Goal: Transaction & Acquisition: Purchase product/service

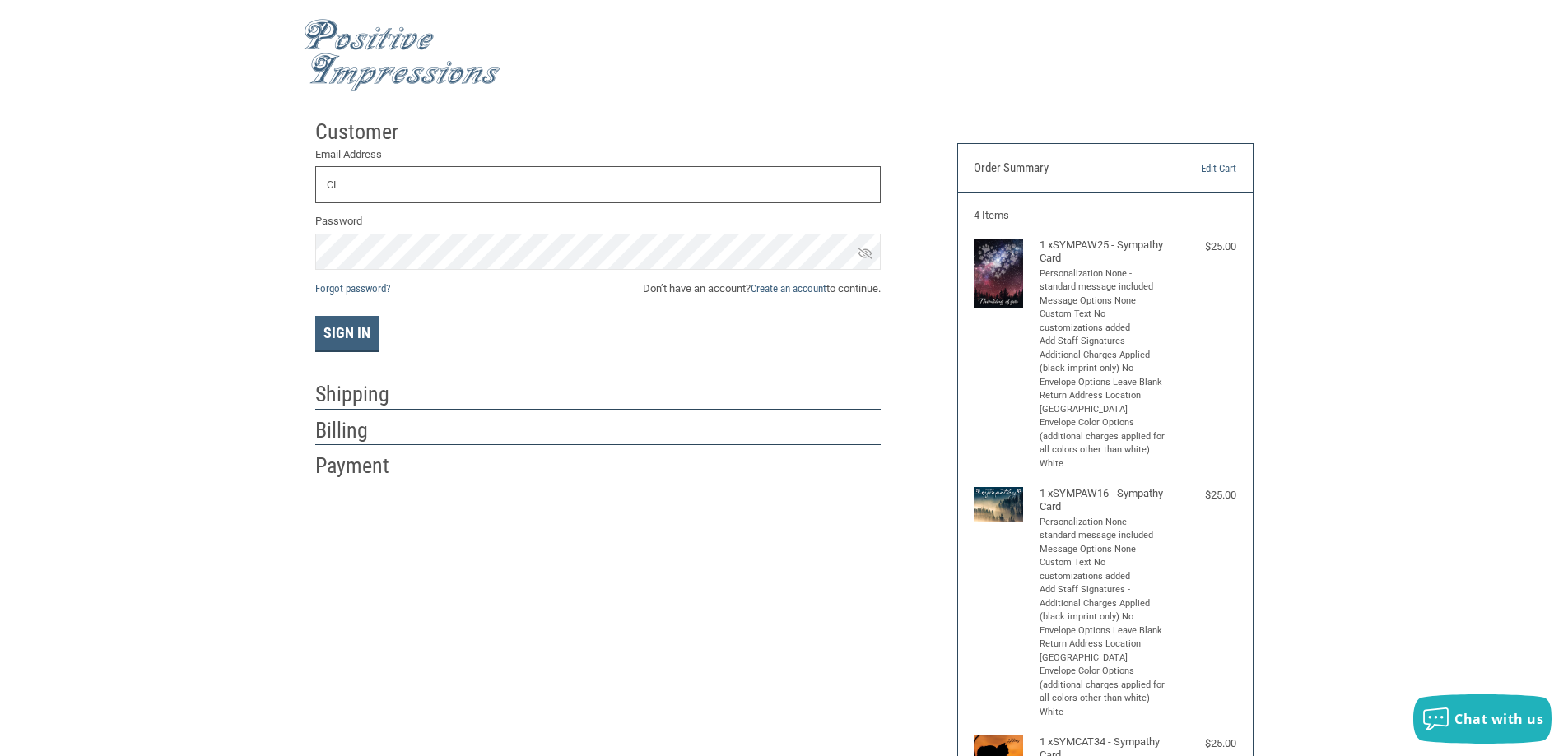
type input "C"
type input "P"
click at [404, 191] on input "PACIFIC" at bounding box center [598, 185] width 566 height 37
type input "[EMAIL_ADDRESS][DOMAIN_NAME]"
click at [819, 286] on link "Create an account" at bounding box center [788, 288] width 76 height 12
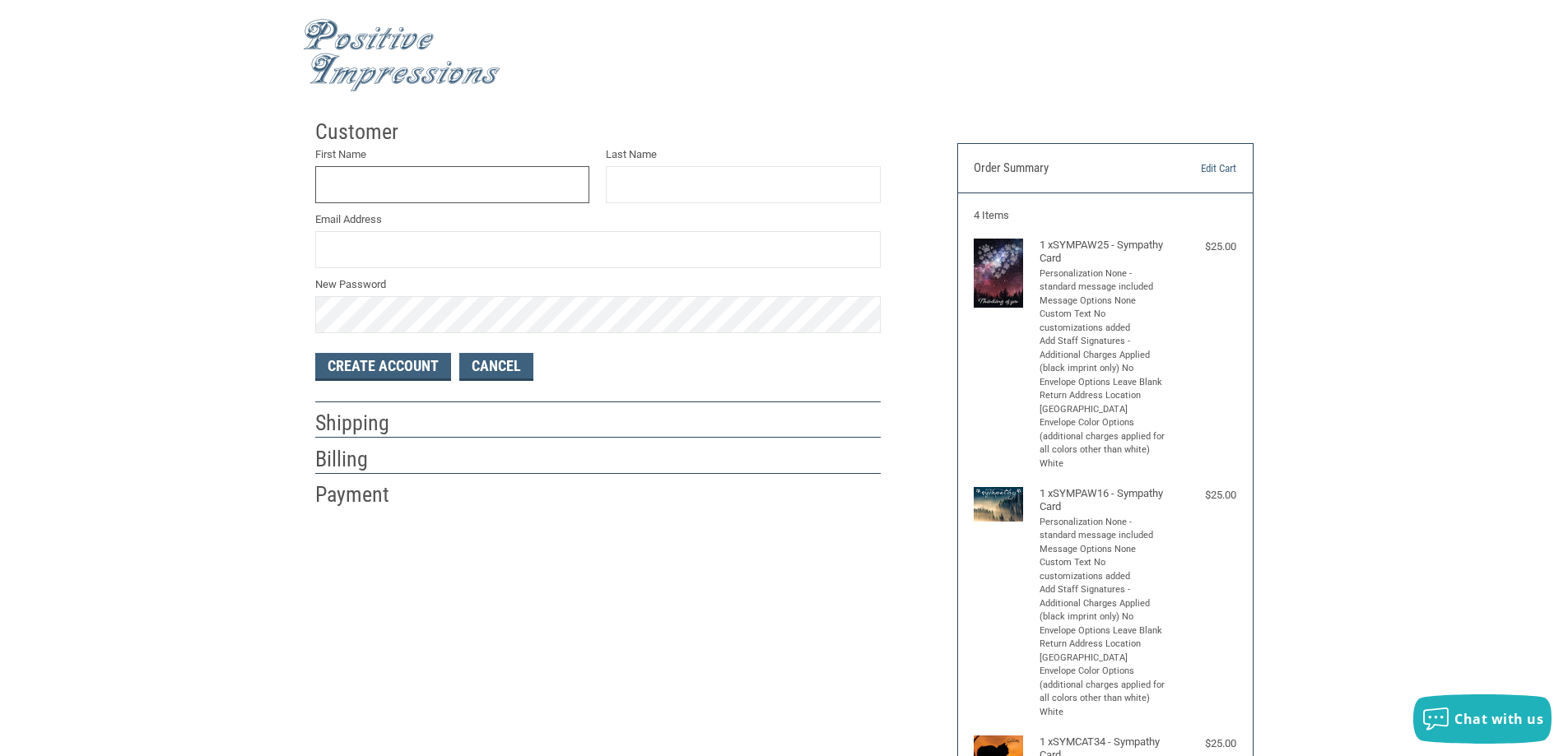
click at [408, 179] on input "First Name" at bounding box center [452, 185] width 275 height 37
click at [413, 179] on input "PACIFIC" at bounding box center [452, 185] width 275 height 37
type input "PACIFIC VETERINARY"
click at [617, 173] on input "Last Name" at bounding box center [743, 185] width 275 height 37
type input "HOSPITAL"
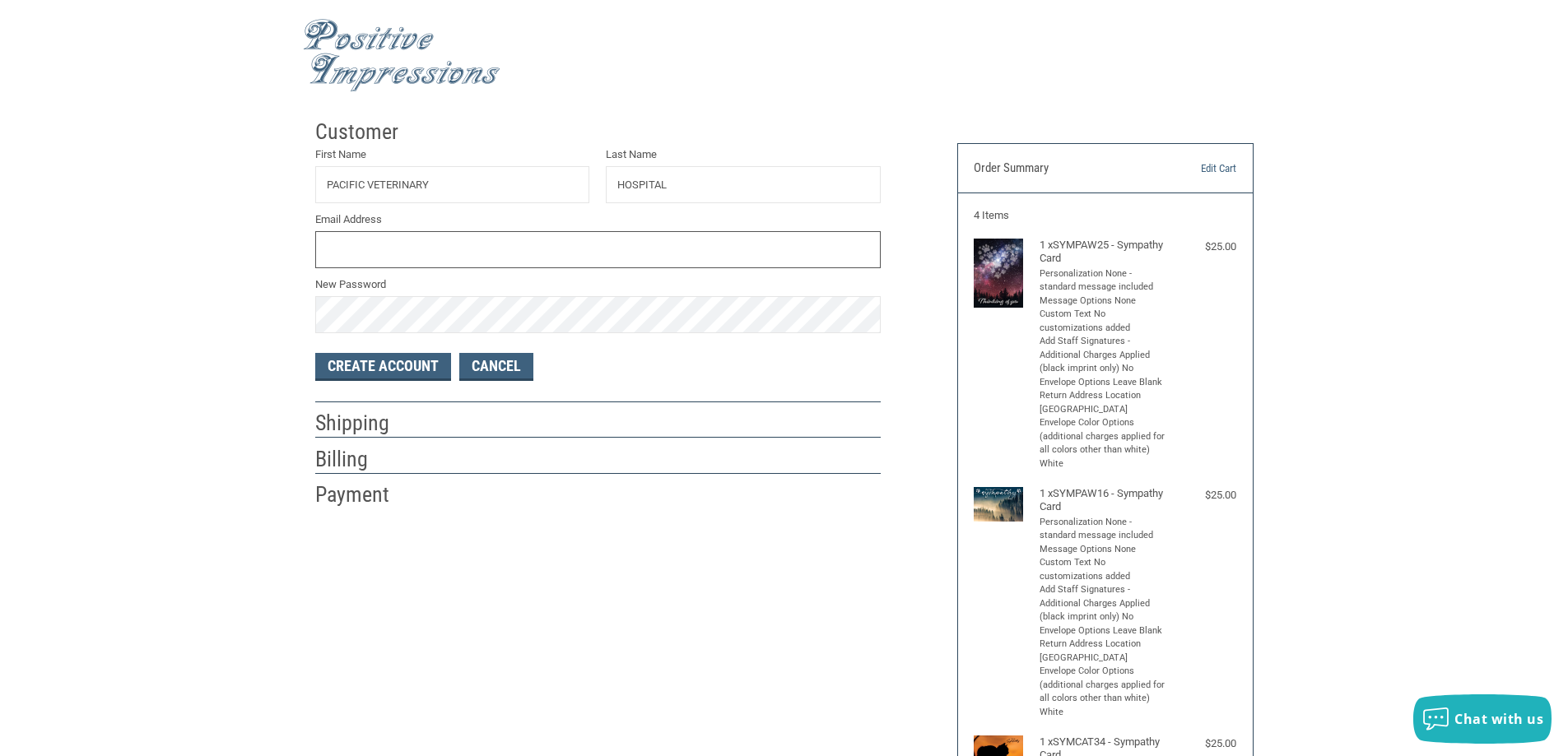
click at [544, 246] on input "Email Address" at bounding box center [598, 249] width 566 height 37
type input "[EMAIL_ADDRESS][DOMAIN_NAME]"
click at [365, 371] on button "Create Account" at bounding box center [383, 367] width 136 height 28
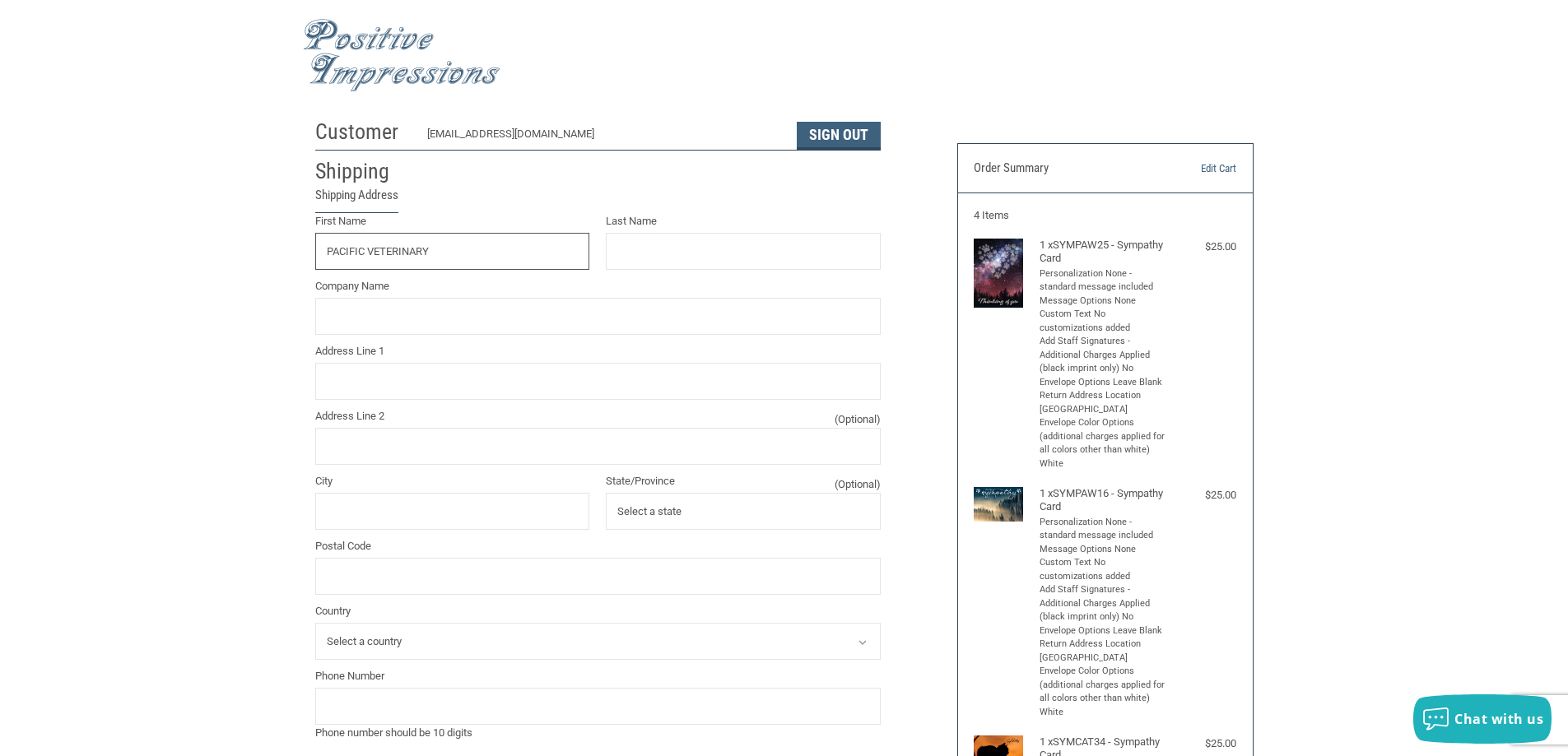
type input "PACIFIC VETERINARY"
click at [786, 253] on input "Last Name" at bounding box center [743, 251] width 275 height 37
type input "HOSPITAL"
click at [631, 320] on input "Company Name" at bounding box center [598, 316] width 566 height 37
drag, startPoint x: 494, startPoint y: 258, endPoint x: 269, endPoint y: 250, distance: 225.1
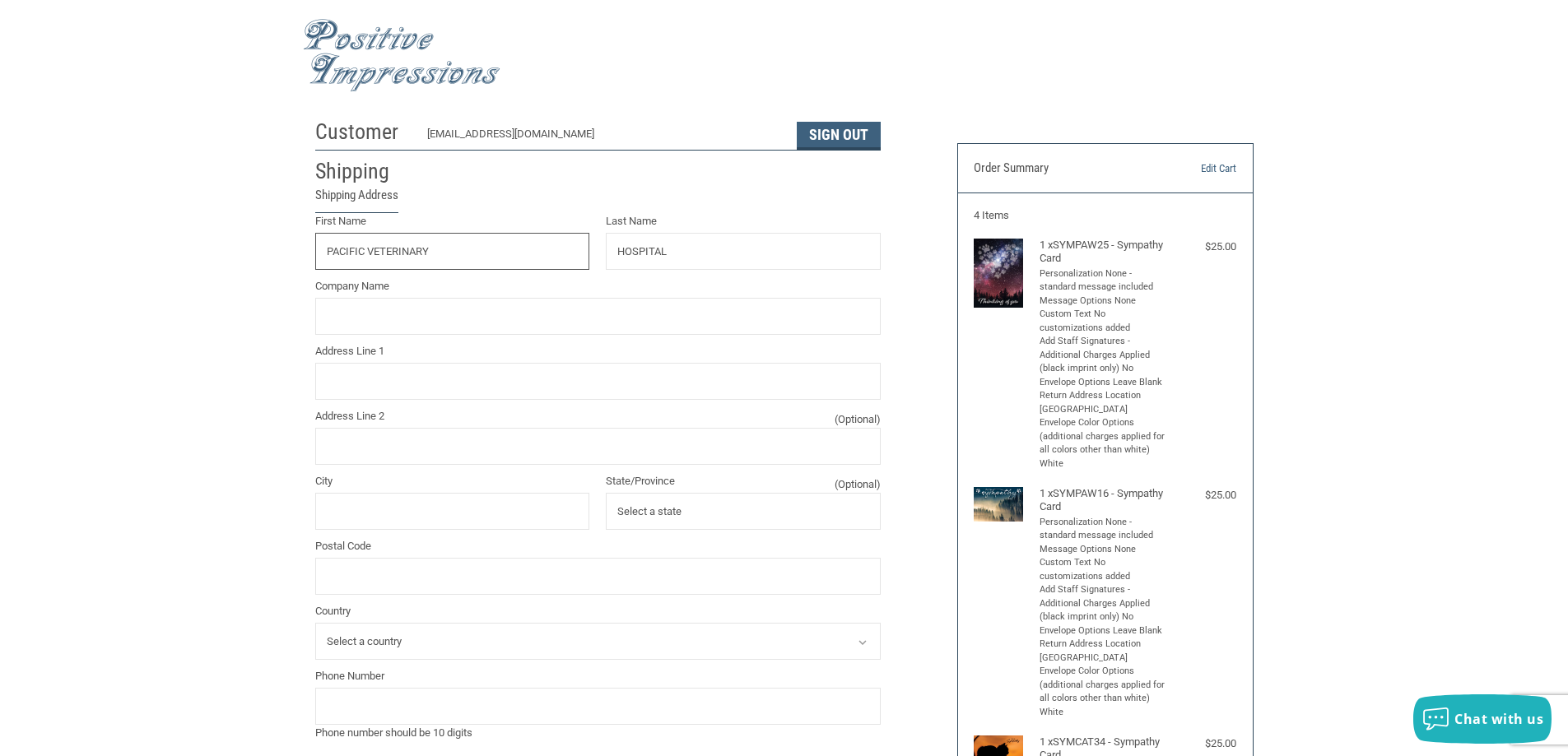
click at [680, 256] on input "HOSPITAL" at bounding box center [743, 251] width 275 height 37
type input "H"
click at [383, 258] on input "First Name" at bounding box center [452, 251] width 275 height 37
click at [344, 322] on input "Company Name" at bounding box center [598, 316] width 566 height 37
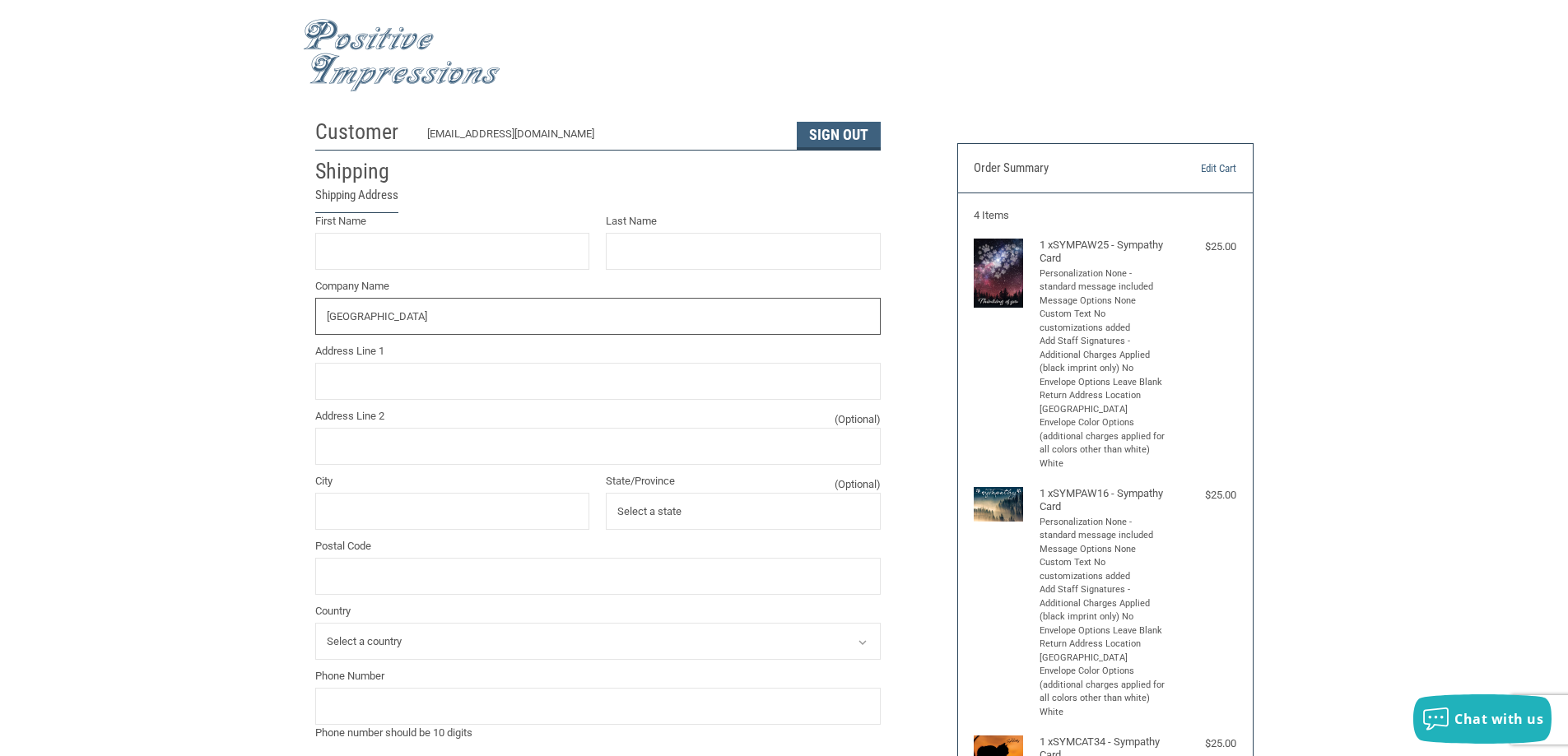
type input "[GEOGRAPHIC_DATA]"
click at [564, 374] on input "Address Line 1" at bounding box center [598, 381] width 566 height 37
type input "[STREET_ADDRESS][PERSON_NAME]"
type input "[GEOGRAPHIC_DATA]"
type input "97219"
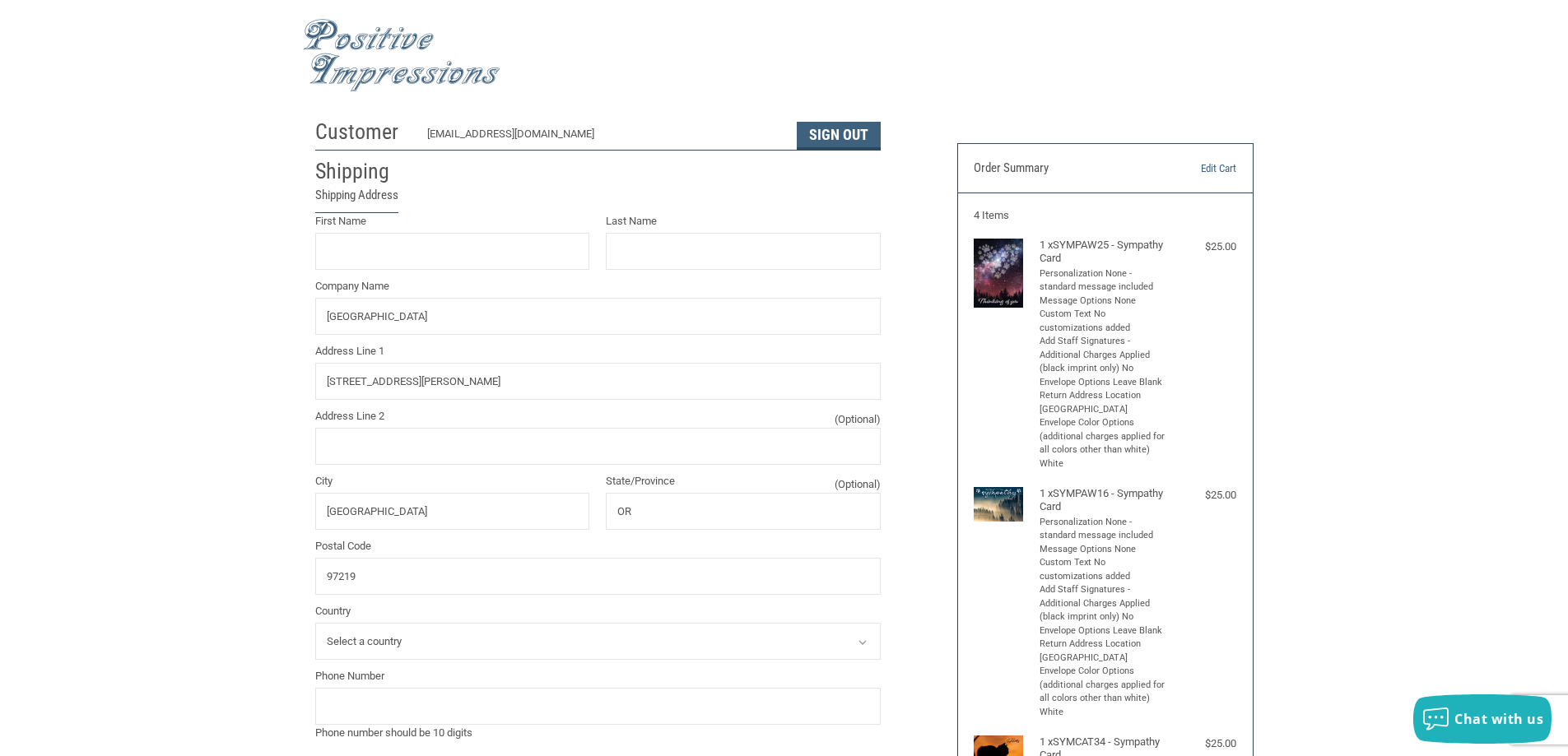
select select "US"
type input "5032463373"
select select "OR"
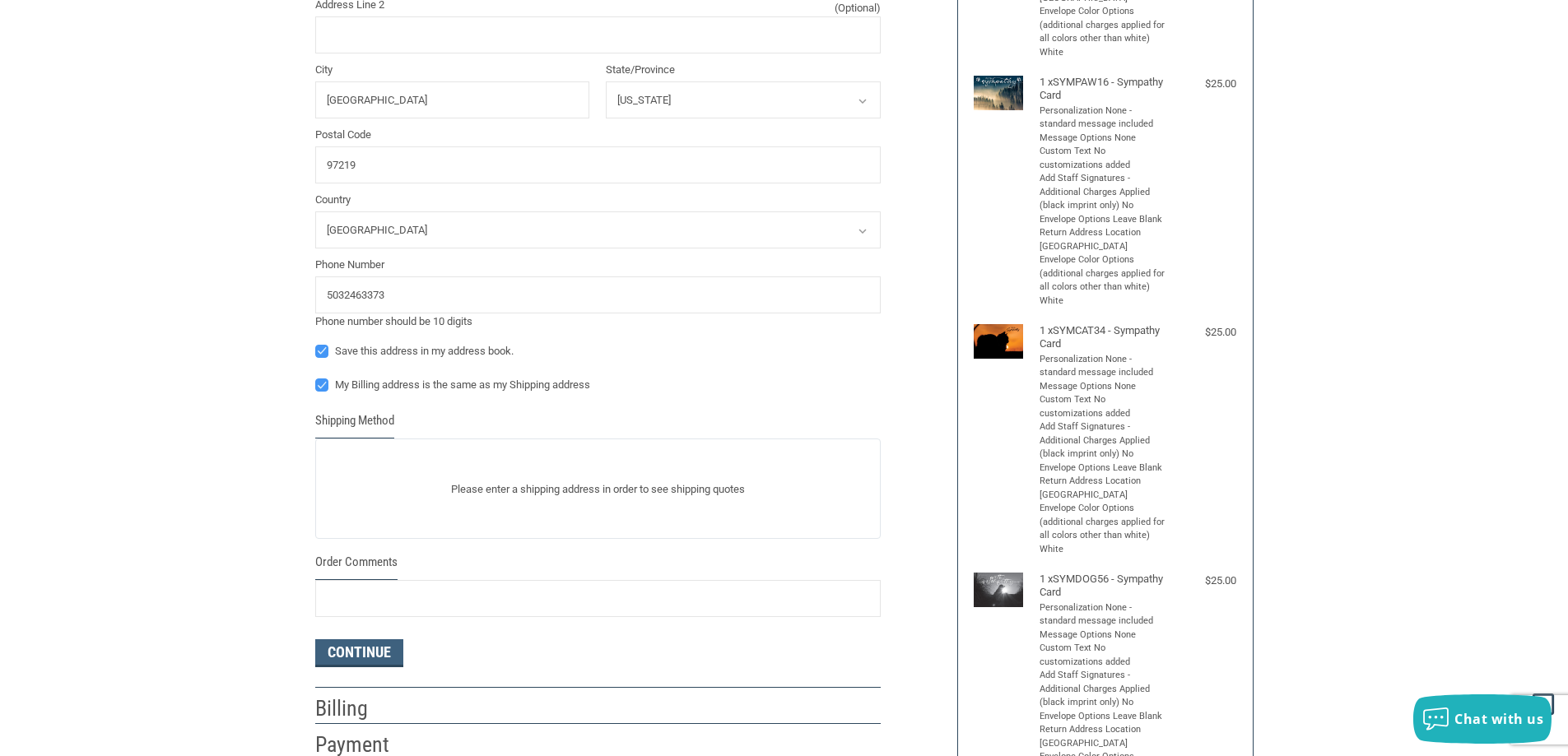
scroll to position [576, 0]
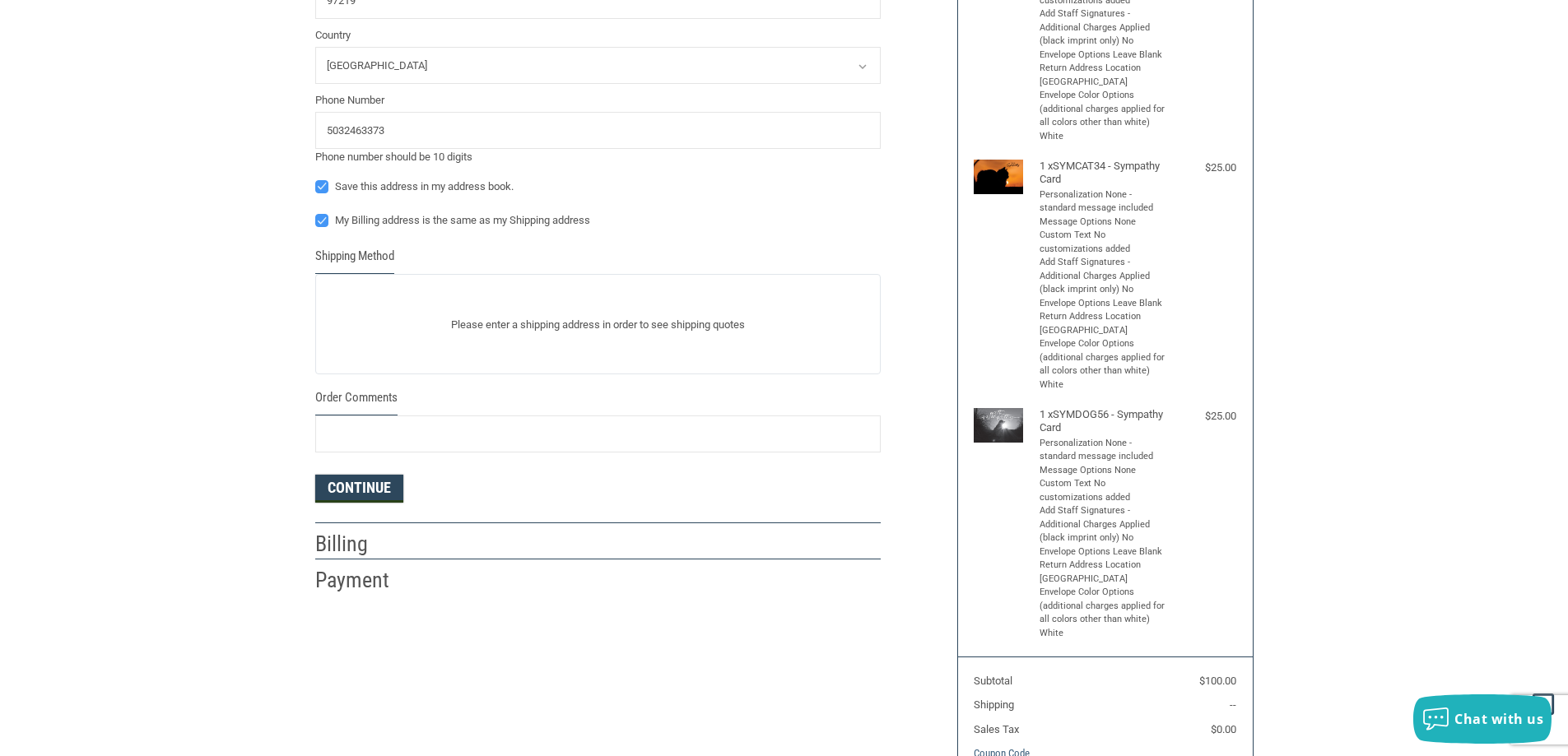
click at [367, 494] on button "Continue" at bounding box center [359, 488] width 88 height 28
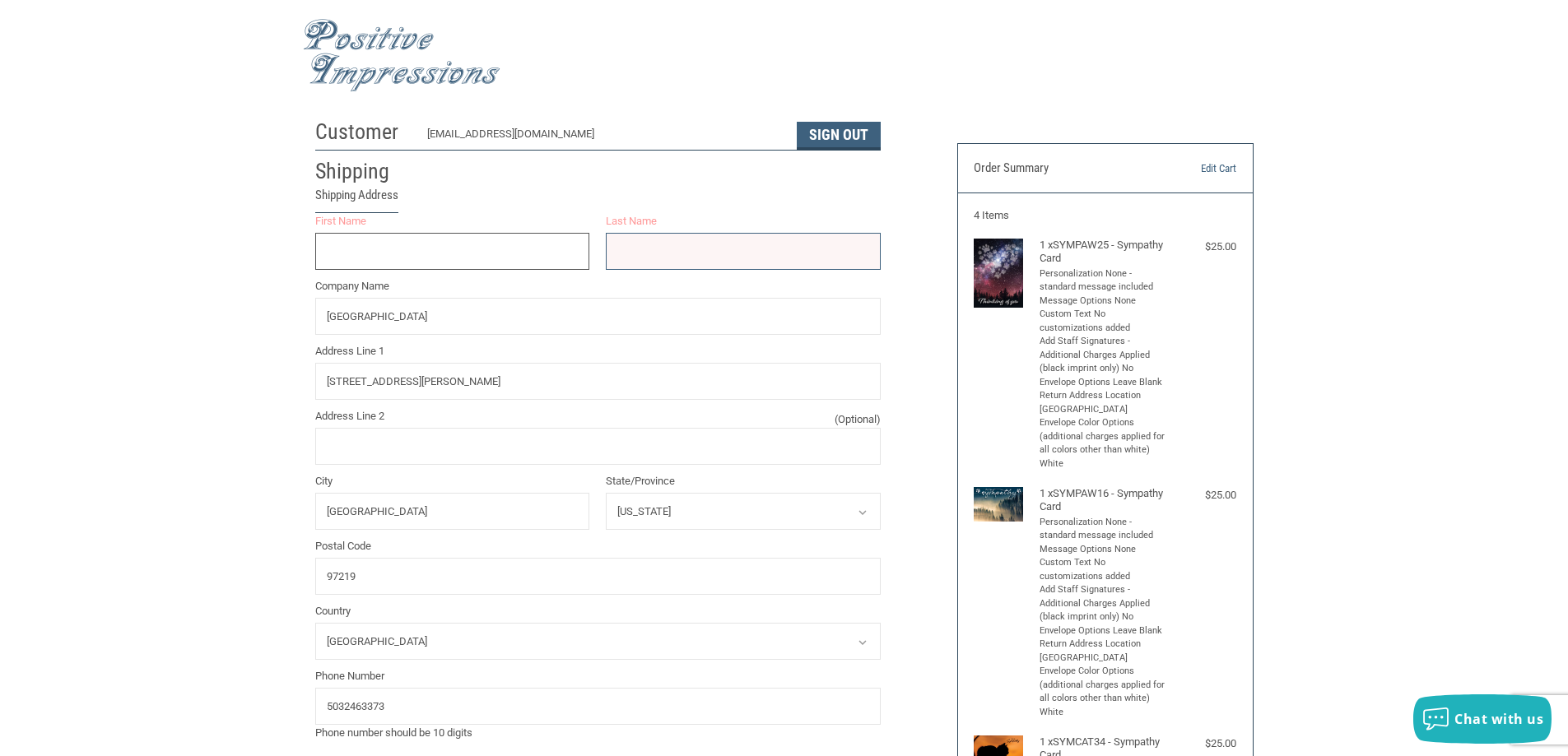
type input "S"
type input "KAYLA"
click at [687, 255] on input "Last Name" at bounding box center [743, 251] width 275 height 37
type input "CAB"
radio input "true"
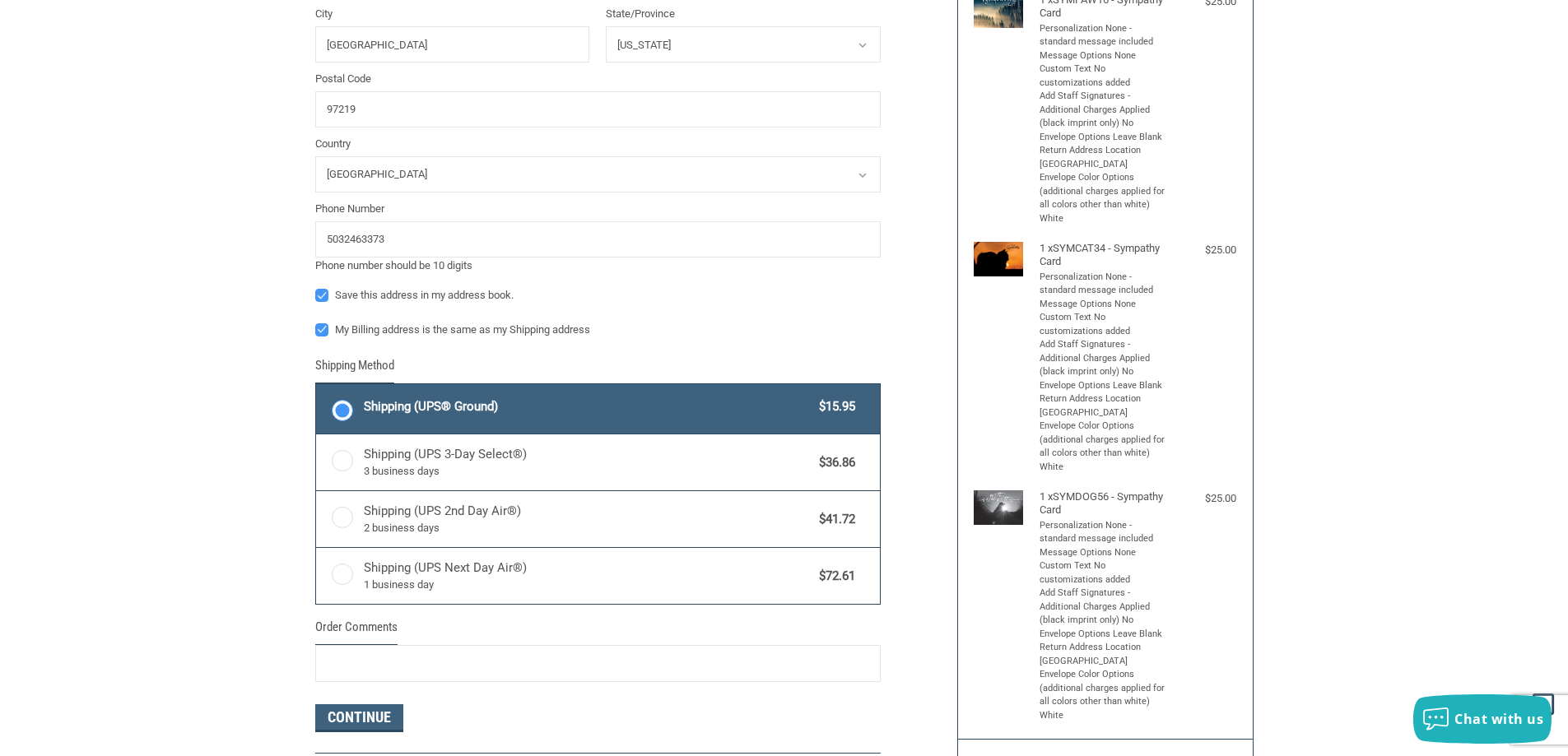
scroll to position [741, 0]
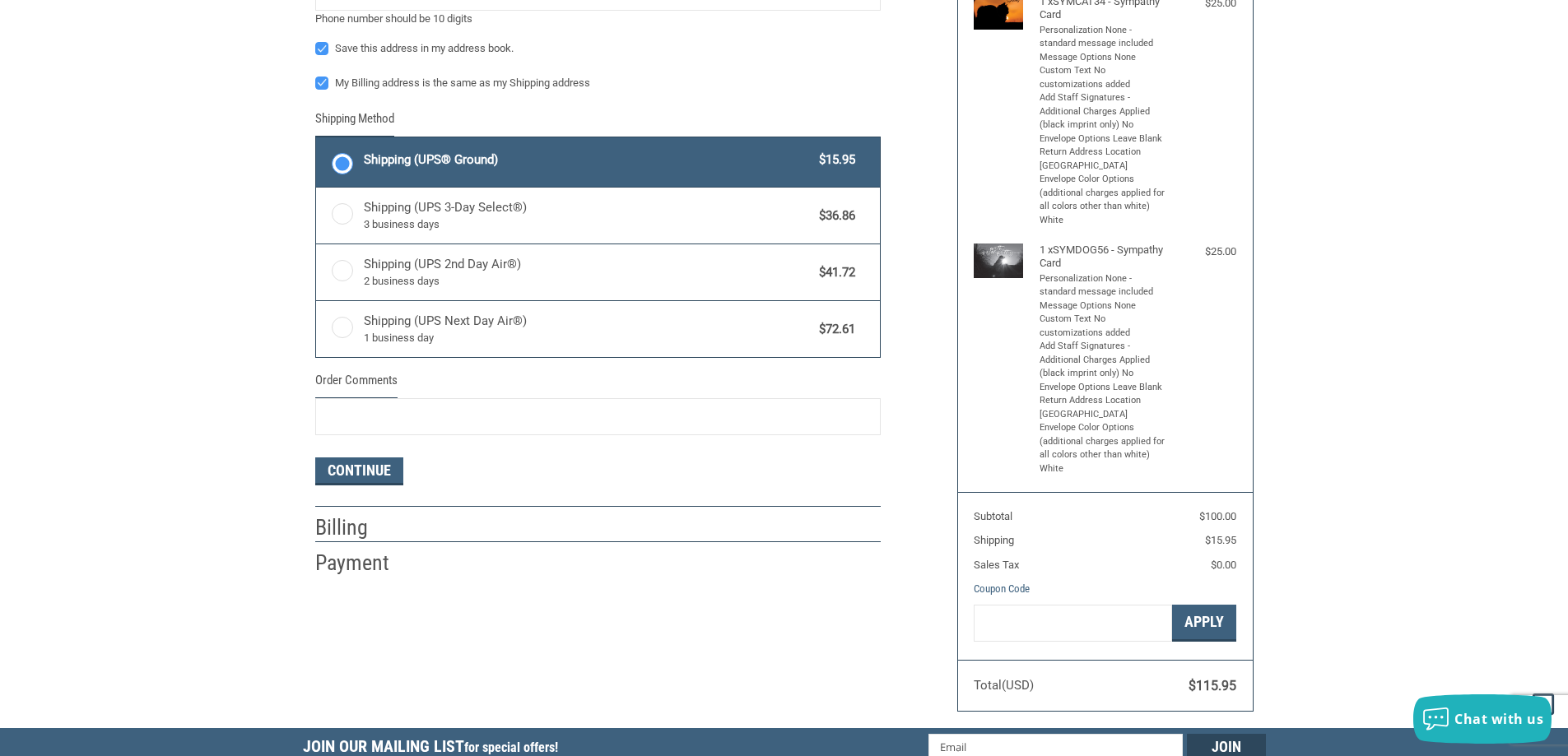
type input "CABECEIRA"
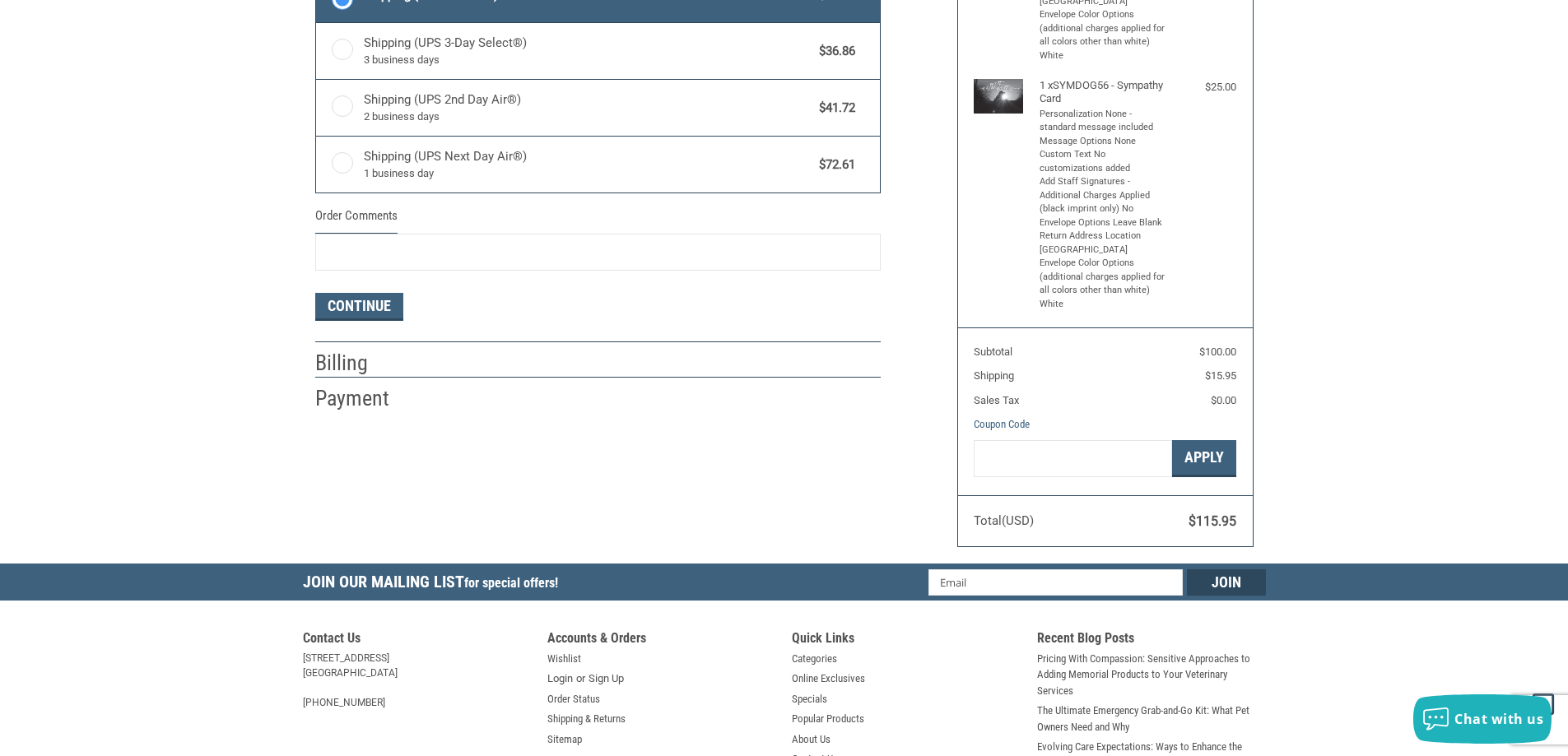
scroll to position [987, 0]
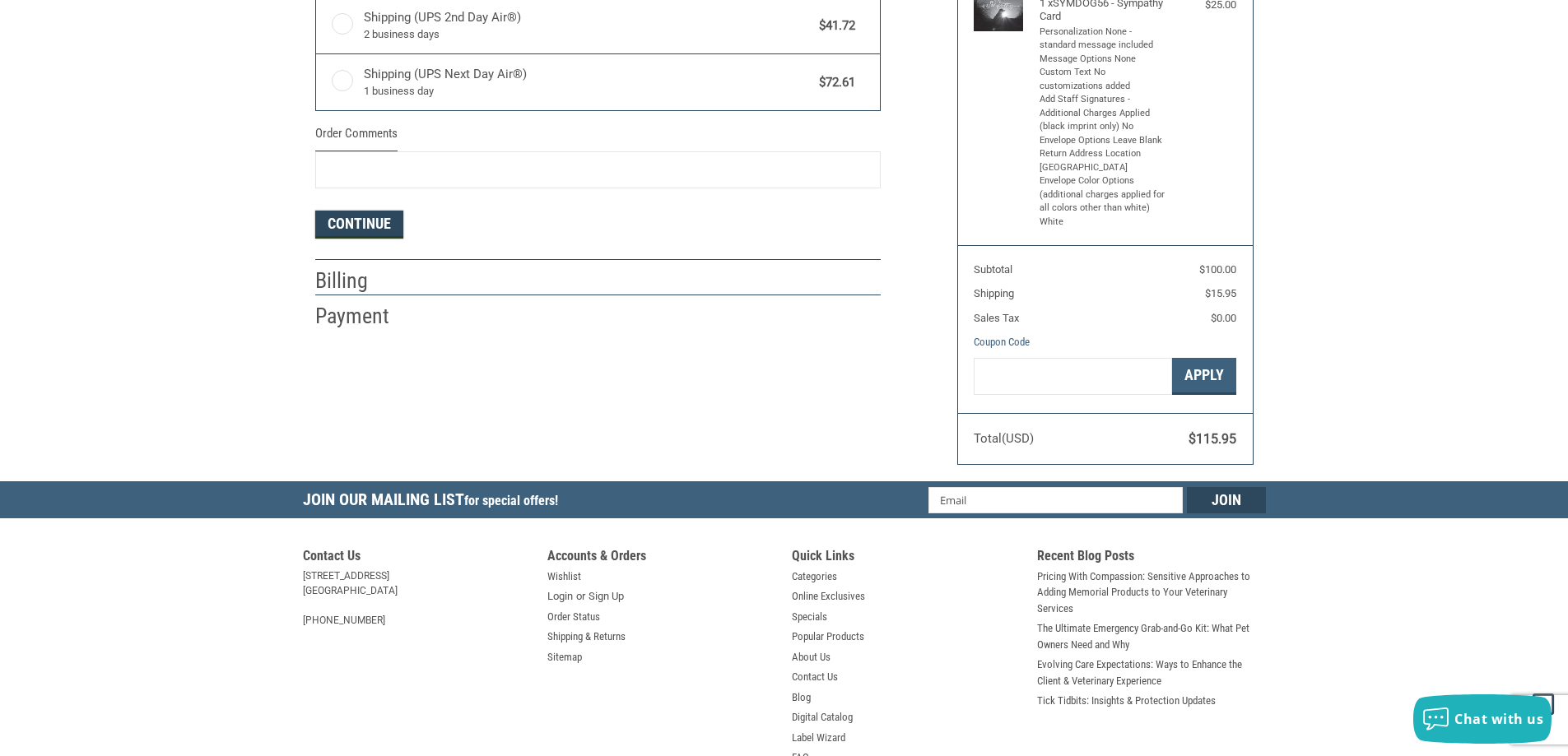
click at [349, 222] on button "Continue" at bounding box center [359, 224] width 88 height 28
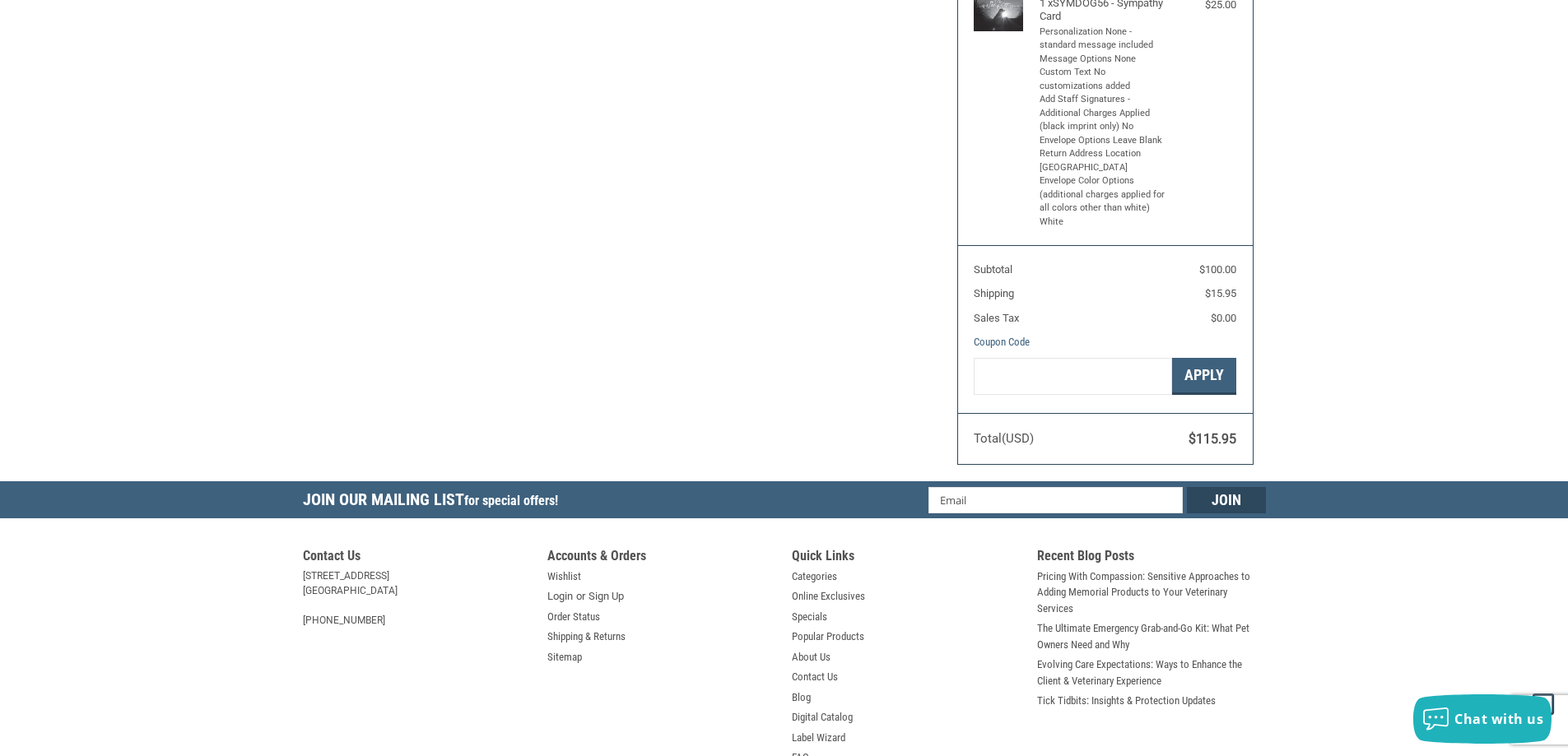
scroll to position [246, 0]
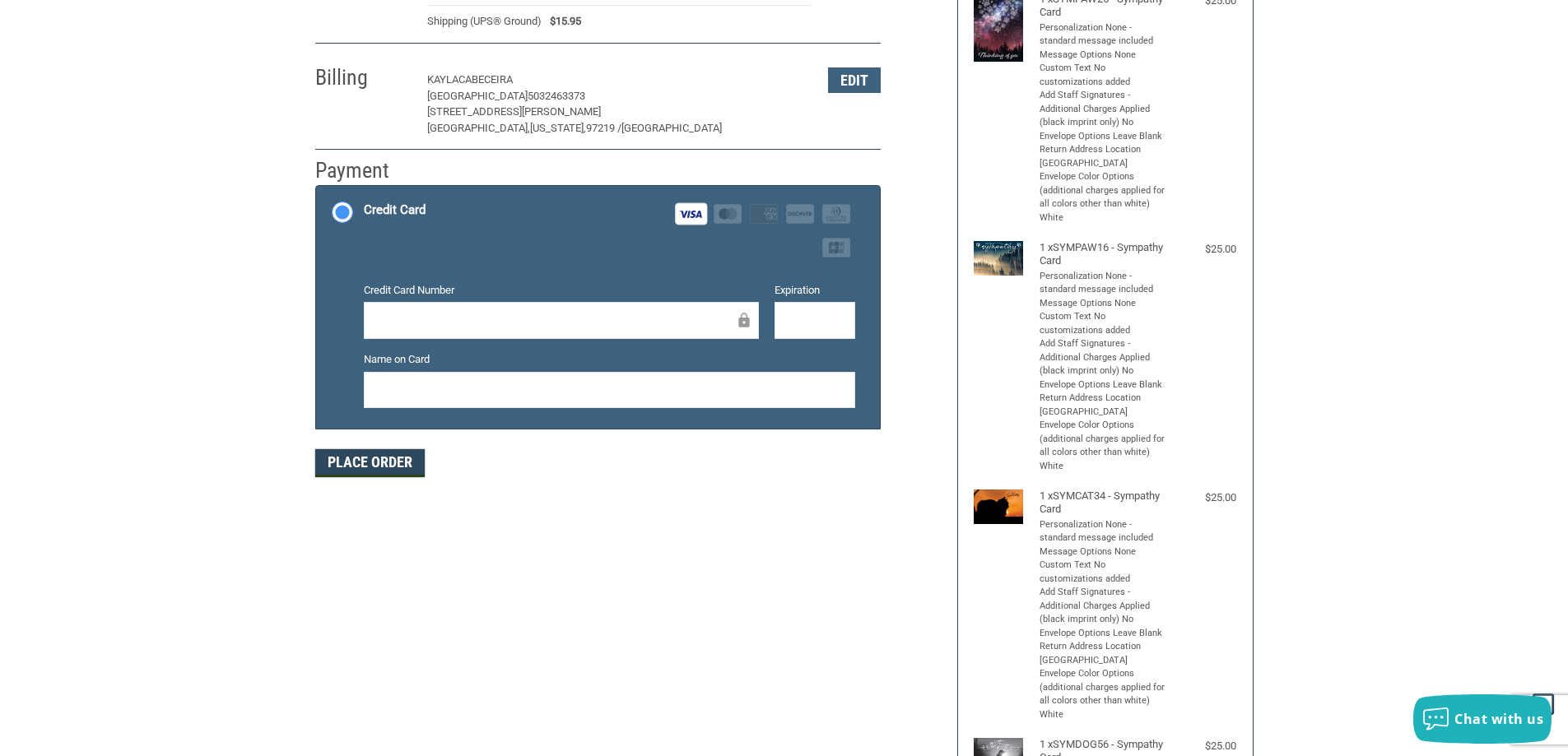
click at [343, 471] on button "Place Order" at bounding box center [369, 463] width 109 height 28
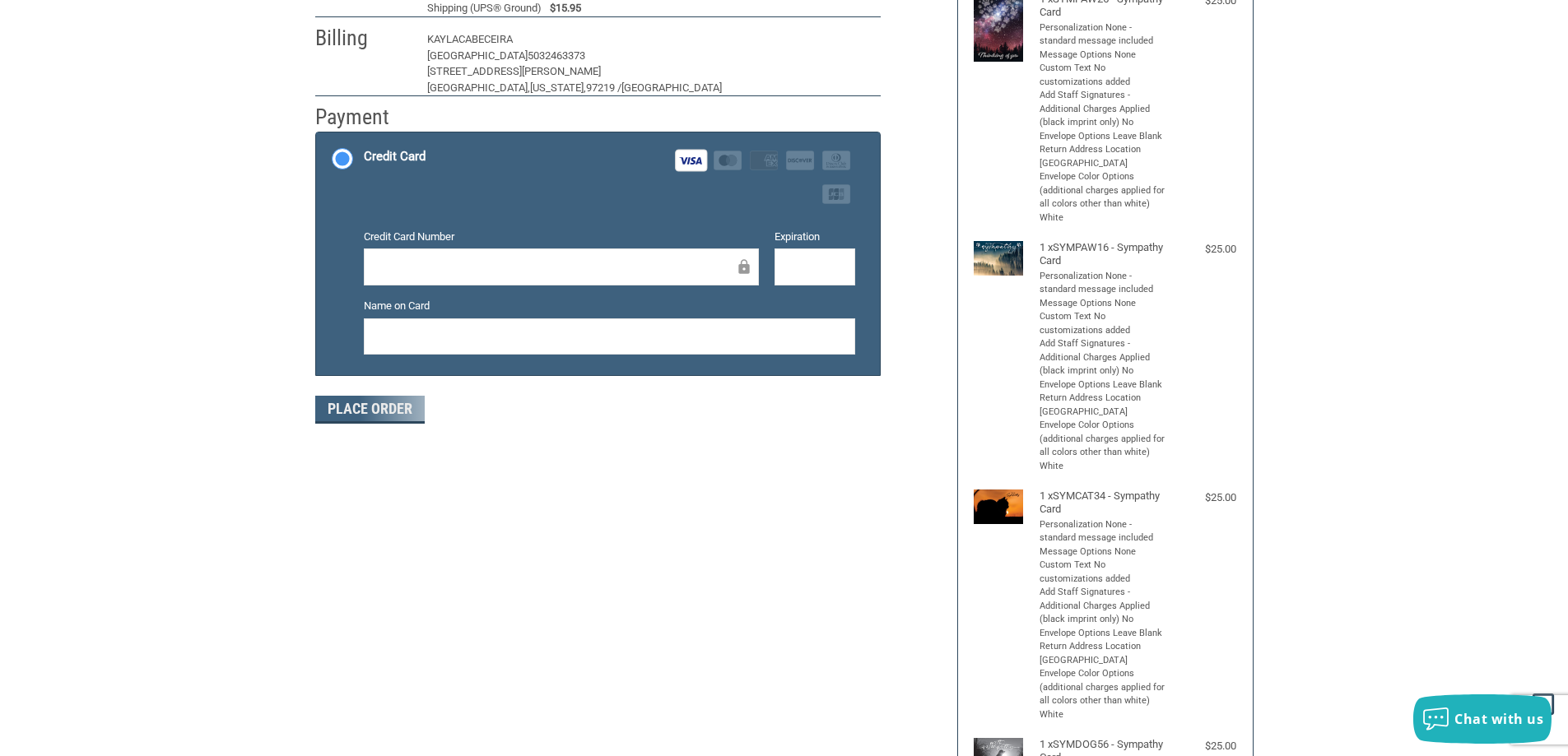
scroll to position [191, 0]
